Goal: Transaction & Acquisition: Purchase product/service

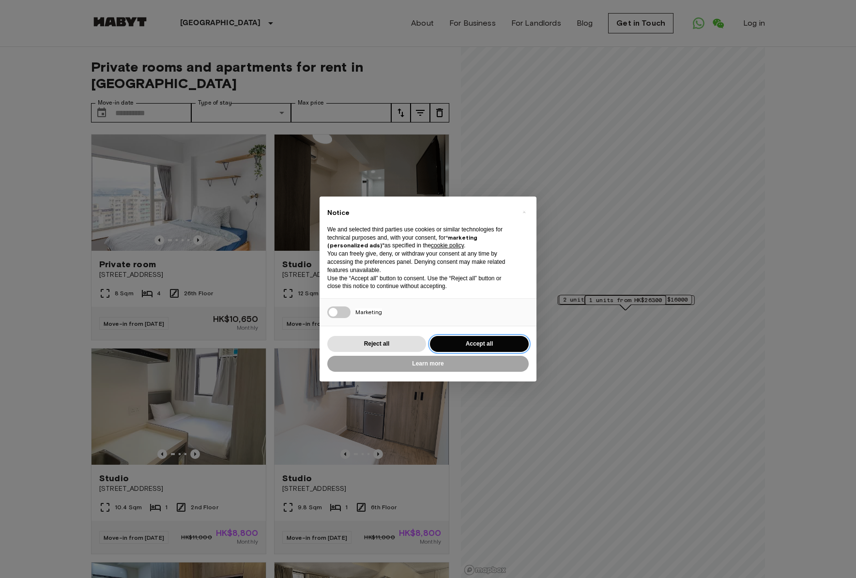
click at [469, 341] on button "Accept all" at bounding box center [479, 344] width 99 height 16
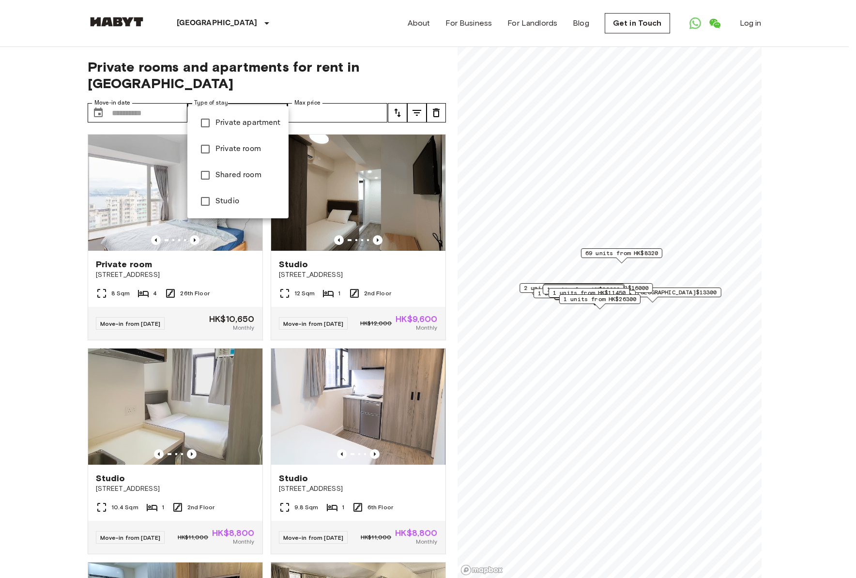
click at [240, 127] on span "Private apartment" at bounding box center [247, 123] width 65 height 12
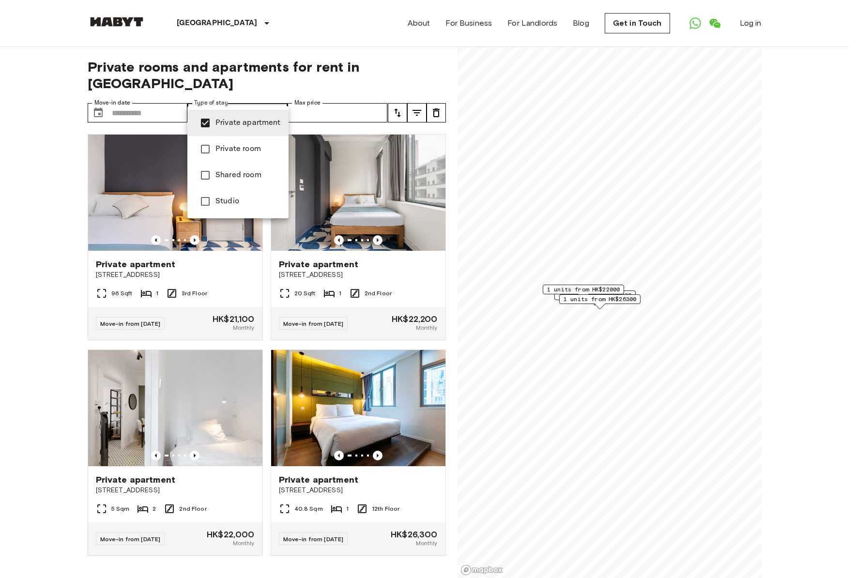
click at [222, 205] on span "Studio" at bounding box center [247, 202] width 65 height 12
type input "**********"
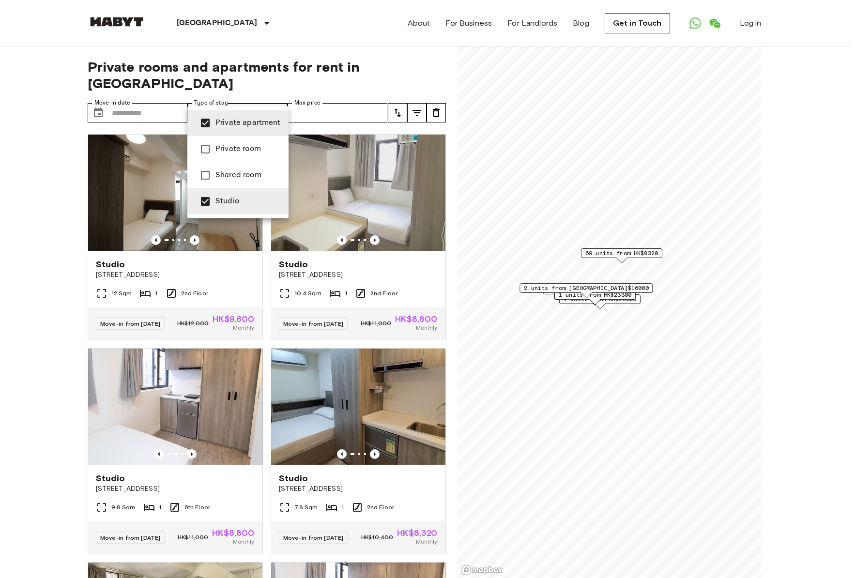
click at [47, 319] on div at bounding box center [428, 289] width 856 height 578
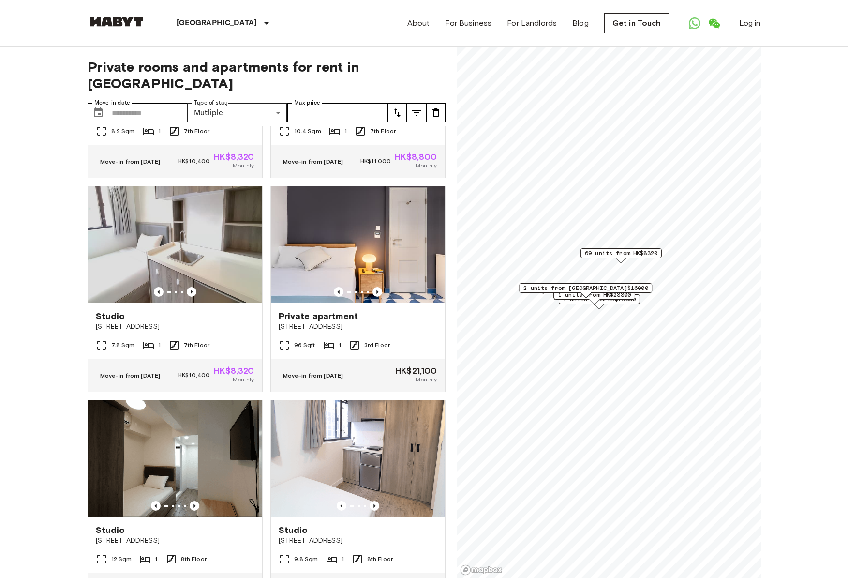
scroll to position [3096, 0]
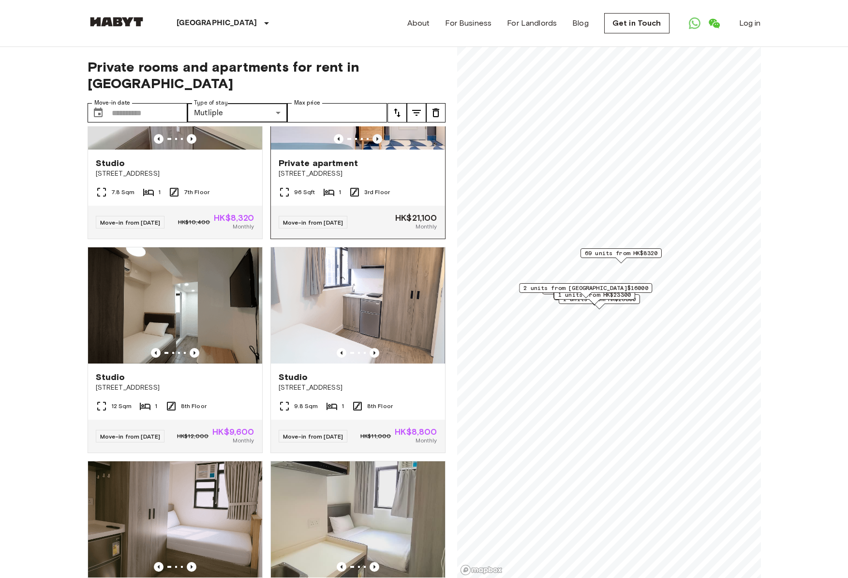
click at [373, 144] on icon "Previous image" at bounding box center [378, 139] width 10 height 10
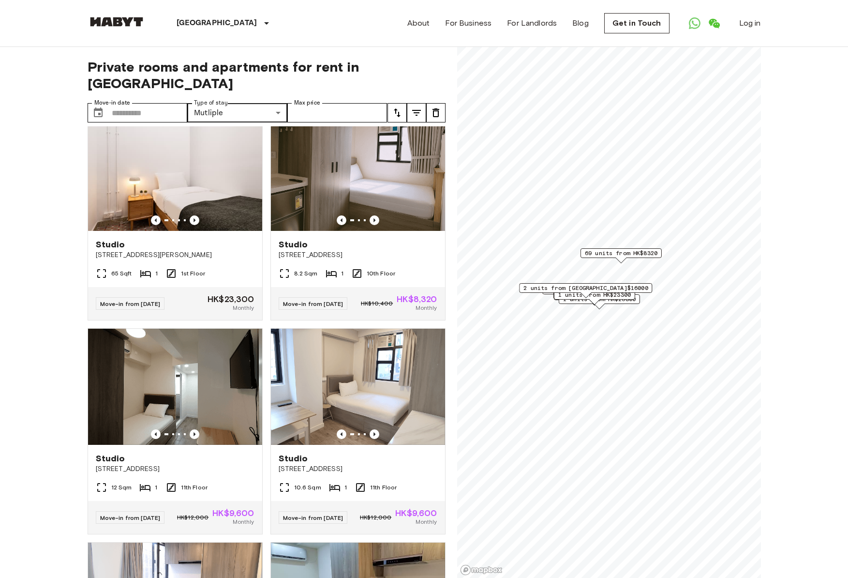
scroll to position [4424, 0]
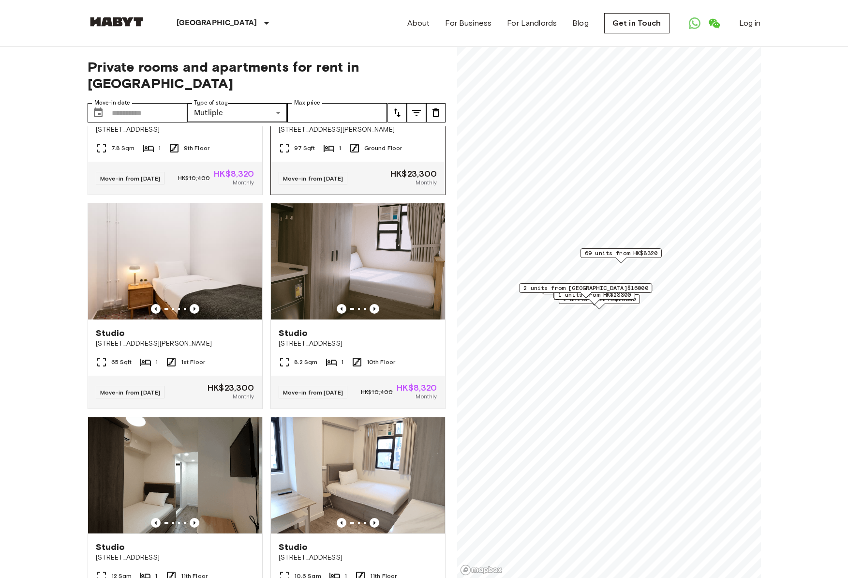
click at [374, 100] on icon "Previous image" at bounding box center [378, 95] width 10 height 10
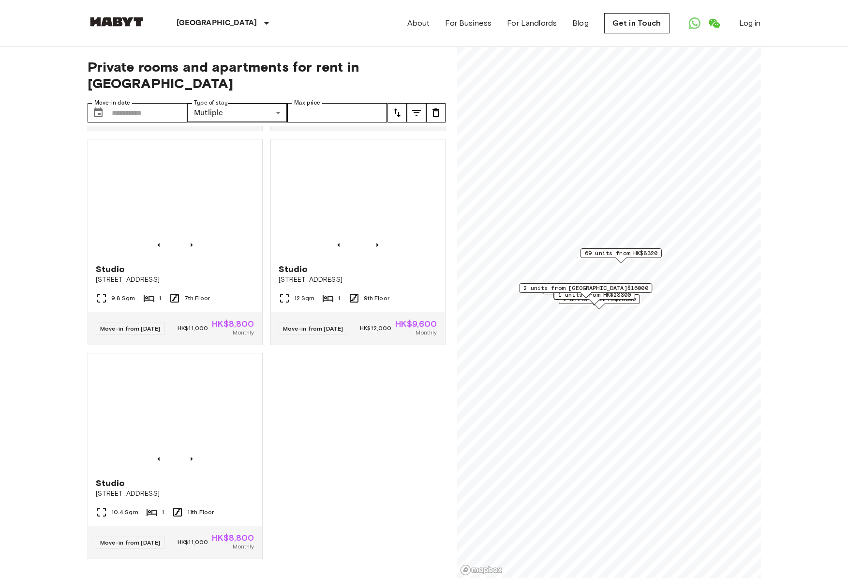
scroll to position [8321, 0]
